Goal: Register for event/course

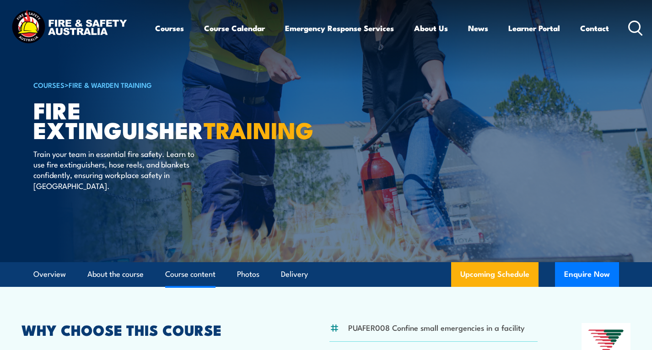
click at [200, 276] on link "Course content" at bounding box center [190, 274] width 50 height 24
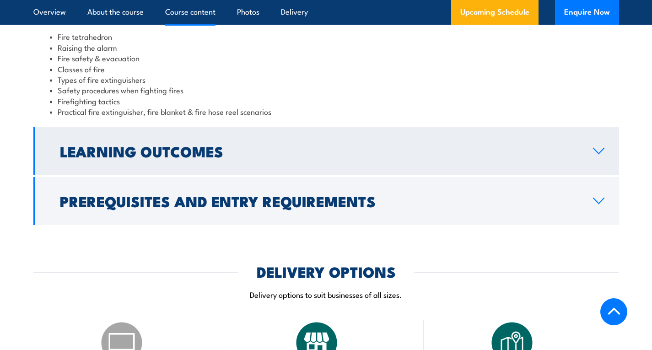
scroll to position [928, 0]
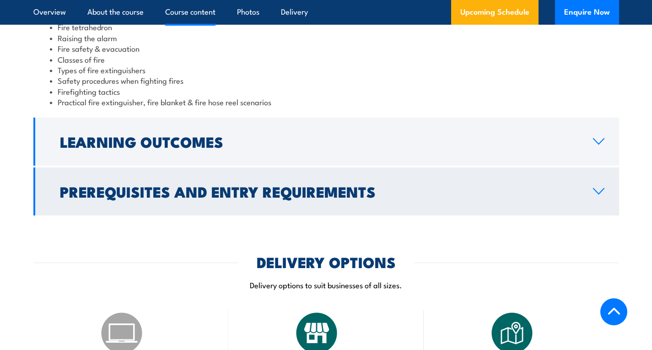
click at [327, 192] on h2 "Prerequisites and Entry Requirements" at bounding box center [319, 191] width 518 height 13
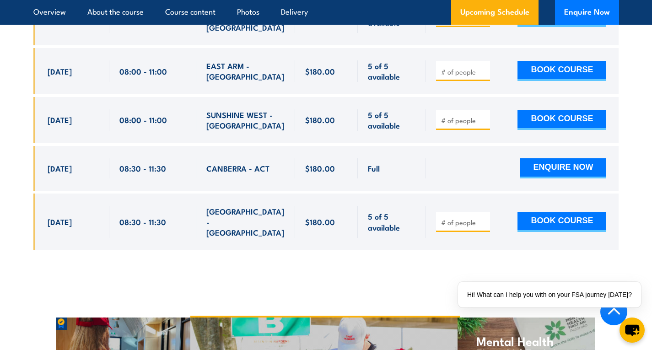
scroll to position [3809, 0]
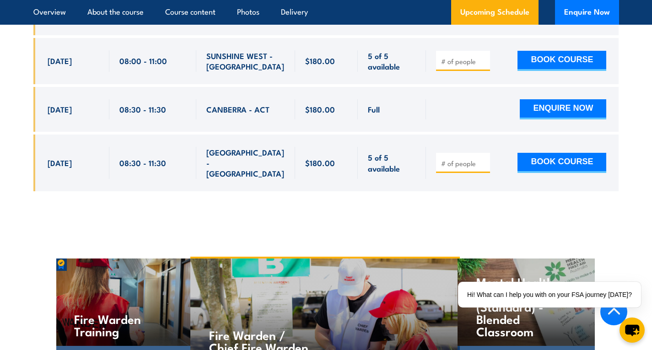
click at [248, 328] on h4 "Fire Warden / Chief Fire Warden Training" at bounding box center [262, 346] width 107 height 37
click at [495, 275] on h4 "Mental Health First Aid Training (Standard) - Blended Classroom" at bounding box center [525, 306] width 99 height 62
click at [241, 328] on h4 "Fire Warden / Chief Fire Warden Training" at bounding box center [262, 346] width 107 height 37
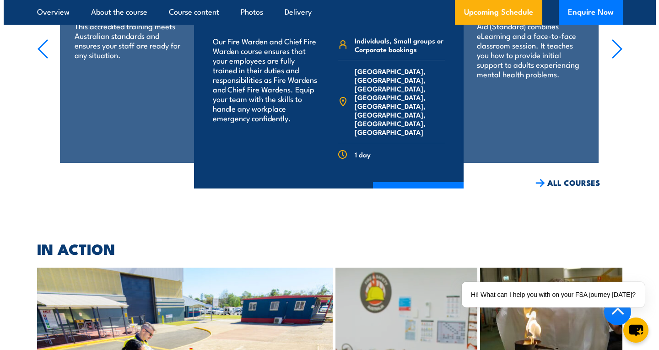
scroll to position [4175, 0]
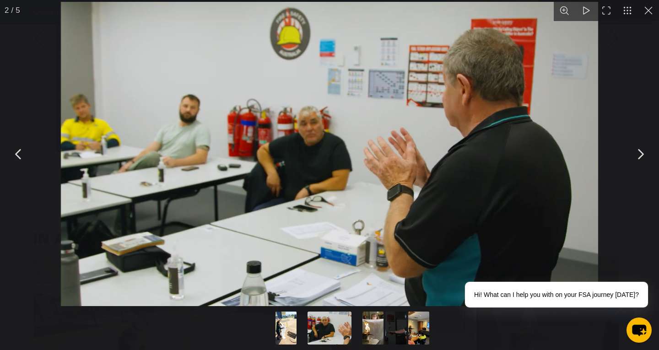
click at [642, 153] on button "You can close this modal content with the ESC key" at bounding box center [639, 154] width 23 height 23
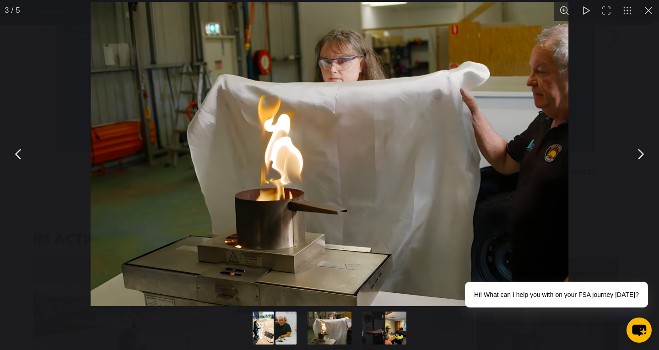
click at [642, 153] on button "You can close this modal content with the ESC key" at bounding box center [639, 154] width 23 height 23
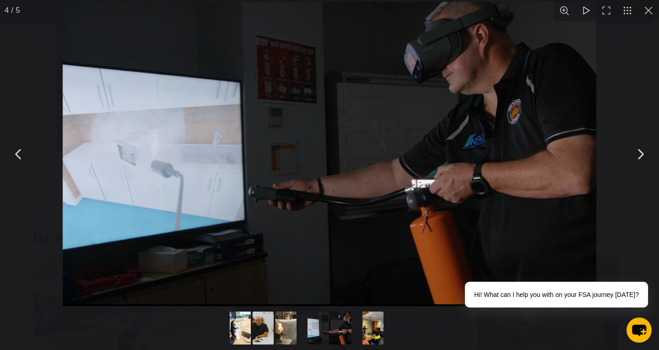
click at [642, 153] on button "You can close this modal content with the ESC key" at bounding box center [639, 154] width 23 height 23
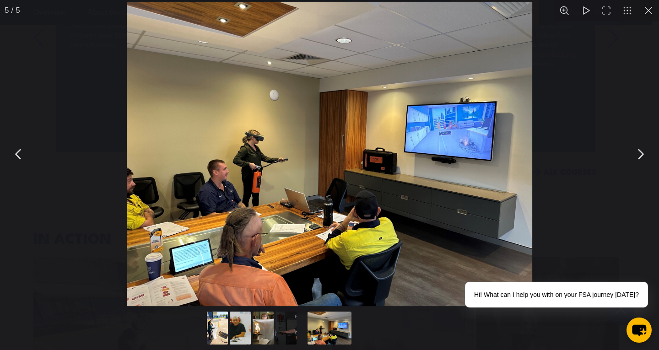
click at [641, 155] on button "You can close this modal content with the ESC key" at bounding box center [639, 154] width 23 height 23
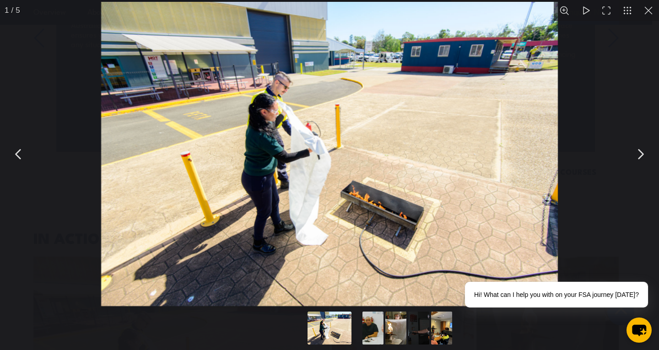
click at [641, 155] on button "You can close this modal content with the ESC key" at bounding box center [639, 154] width 23 height 23
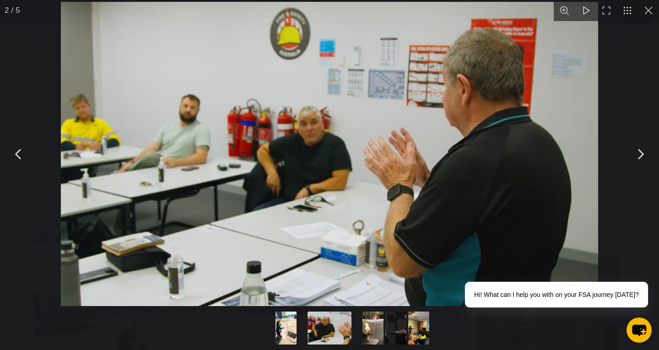
click at [641, 155] on button "You can close this modal content with the ESC key" at bounding box center [639, 154] width 23 height 23
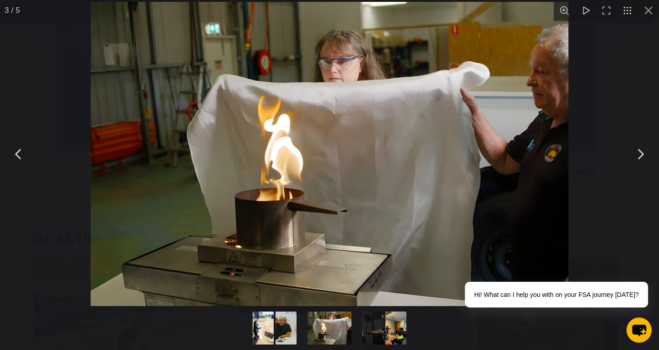
click at [641, 155] on button "You can close this modal content with the ESC key" at bounding box center [639, 154] width 23 height 23
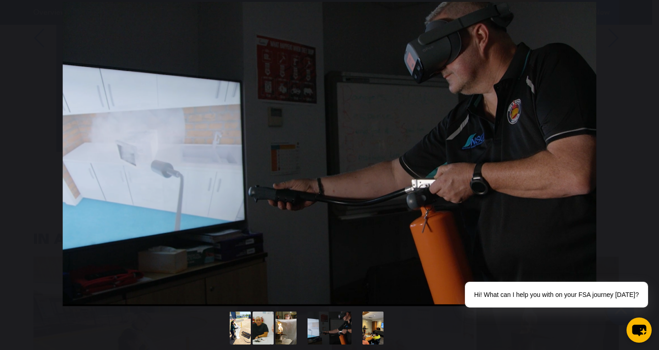
click at [641, 155] on button "You can close this modal content with the ESC key" at bounding box center [639, 154] width 23 height 23
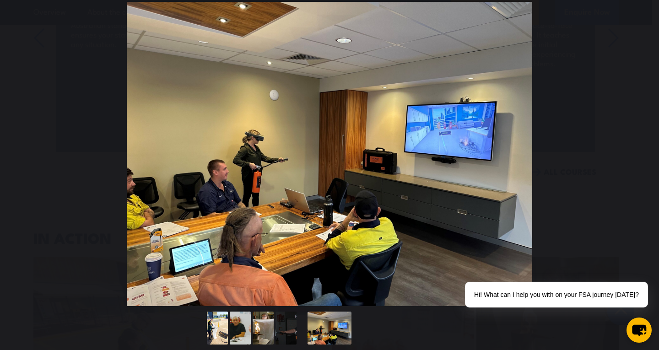
click at [641, 155] on button "You can close this modal content with the ESC key" at bounding box center [639, 154] width 23 height 23
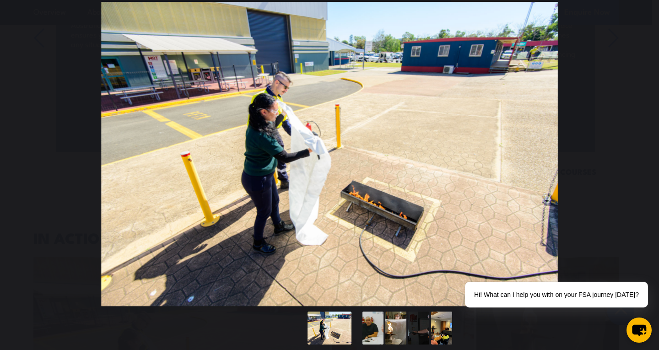
click at [641, 155] on button "You can close this modal content with the ESC key" at bounding box center [639, 154] width 23 height 23
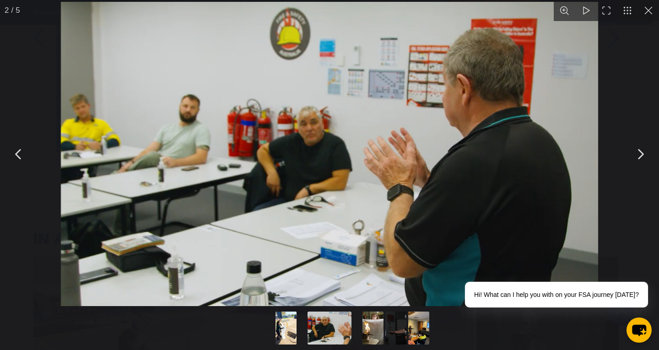
click at [284, 333] on button "Go to slide #1" at bounding box center [286, 327] width 44 height 33
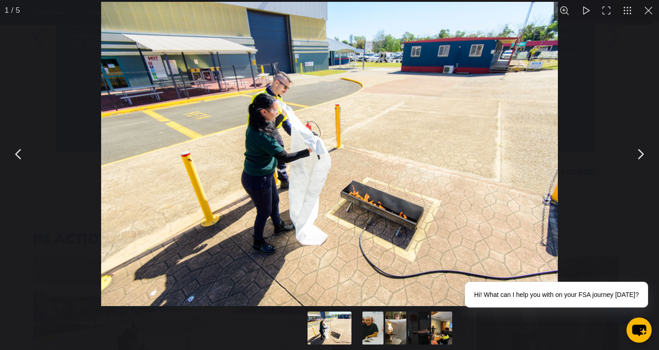
click at [367, 326] on button "Go to slide #2" at bounding box center [373, 327] width 44 height 33
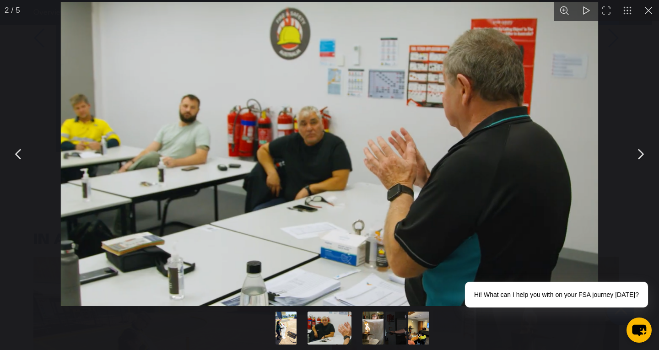
click at [368, 326] on button "Go to slide #3" at bounding box center [373, 327] width 44 height 33
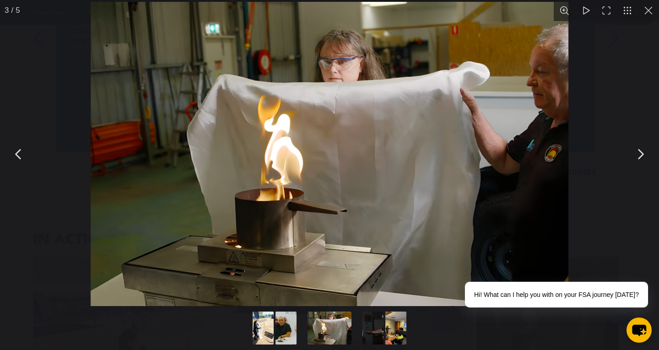
click at [393, 326] on button "Go to slide #5" at bounding box center [396, 327] width 44 height 33
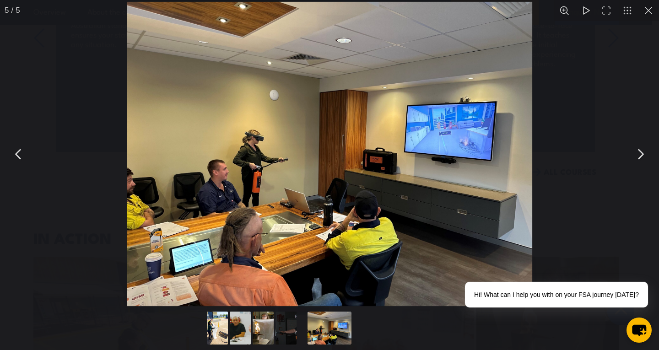
click at [647, 10] on button "You can close this modal content with the ESC key" at bounding box center [648, 10] width 21 height 21
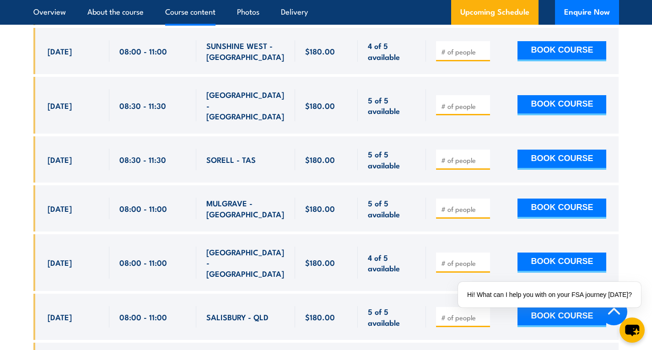
scroll to position [3232, 0]
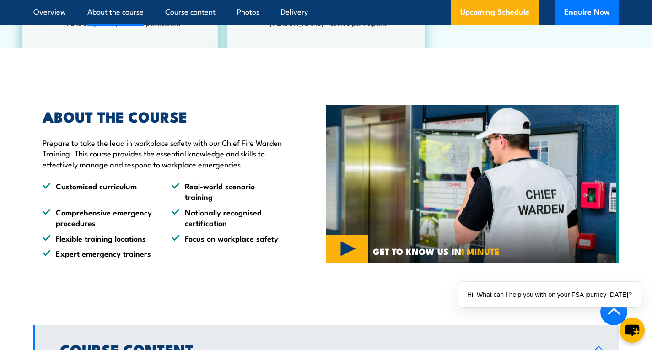
scroll to position [595, 0]
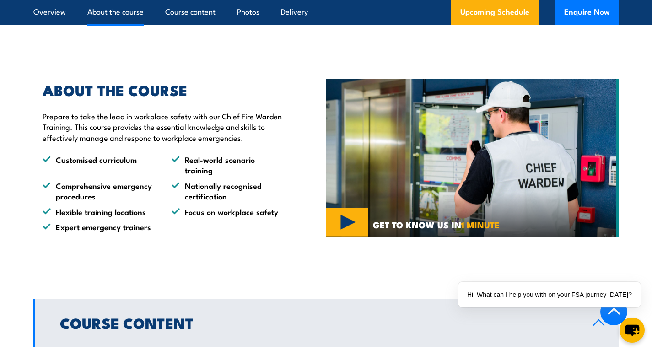
click at [113, 173] on li "Customised curriculum" at bounding box center [99, 164] width 113 height 21
click at [110, 200] on li "Comprehensive emergency procedures" at bounding box center [99, 190] width 113 height 21
click at [110, 217] on li "Flexible training locations" at bounding box center [99, 211] width 113 height 11
click at [120, 232] on li "Expert emergency trainers" at bounding box center [99, 226] width 113 height 11
click at [202, 176] on li "Real-world scenario training" at bounding box center [228, 164] width 113 height 21
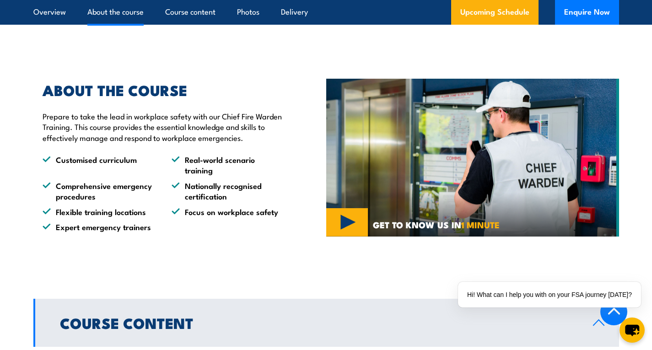
click at [198, 200] on li "Nationally recognised certification" at bounding box center [228, 190] width 113 height 21
click at [198, 217] on li "Focus on workplace safety" at bounding box center [228, 211] width 113 height 11
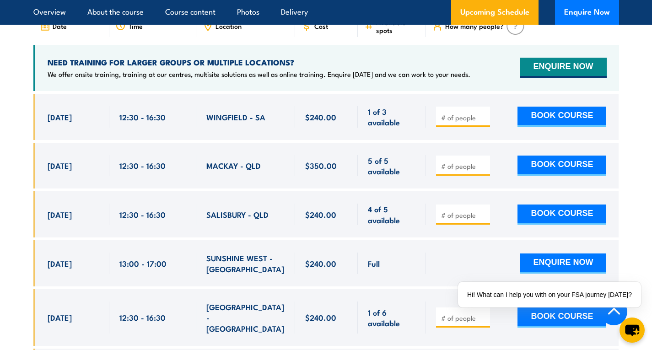
scroll to position [1555, 0]
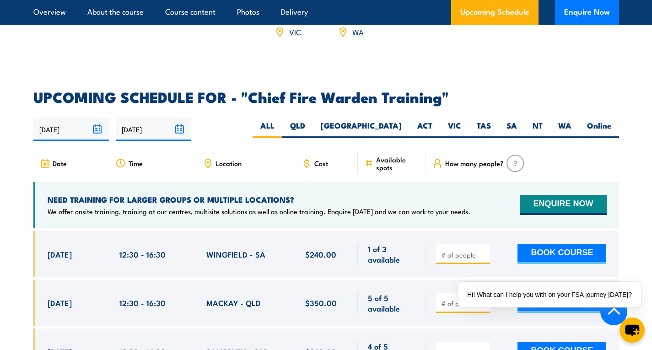
click at [383, 165] on span "Available spots" at bounding box center [397, 164] width 43 height 16
click at [512, 161] on img at bounding box center [515, 163] width 18 height 17
click at [566, 124] on label "WA" at bounding box center [564, 129] width 29 height 18
click at [571, 124] on input "WA" at bounding box center [574, 123] width 6 height 6
radio input "true"
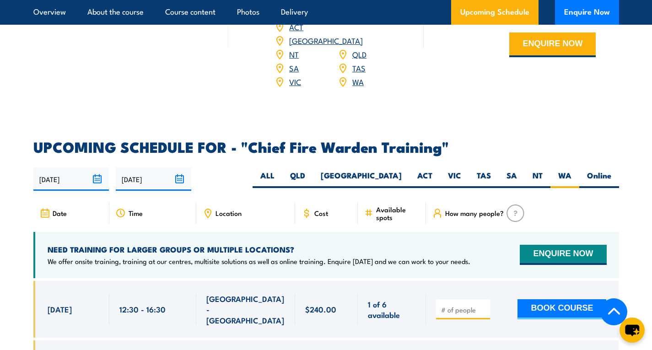
scroll to position [1505, 0]
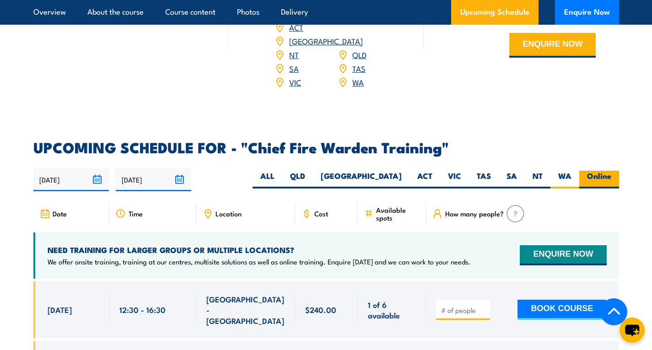
click at [598, 173] on label "Online" at bounding box center [599, 180] width 40 height 18
click at [611, 173] on input "Online" at bounding box center [614, 174] width 6 height 6
radio input "true"
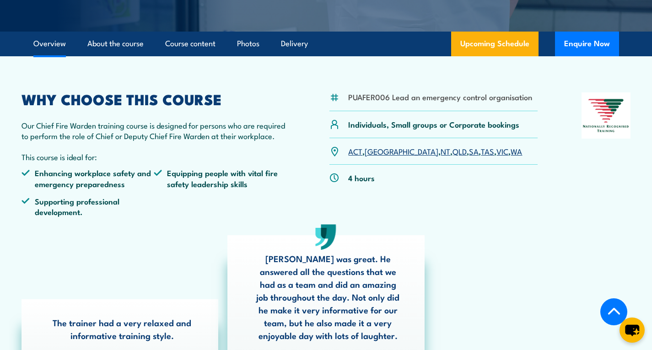
scroll to position [229, 0]
